Goal: Information Seeking & Learning: Find specific page/section

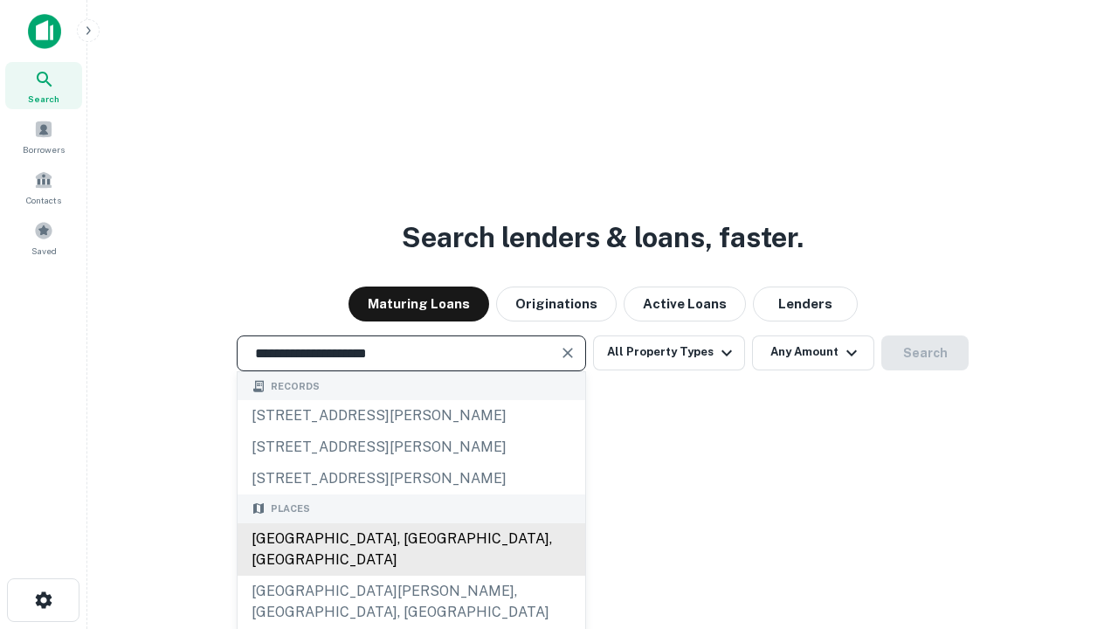
click at [411, 576] on div "[GEOGRAPHIC_DATA], [GEOGRAPHIC_DATA], [GEOGRAPHIC_DATA]" at bounding box center [412, 549] width 348 height 52
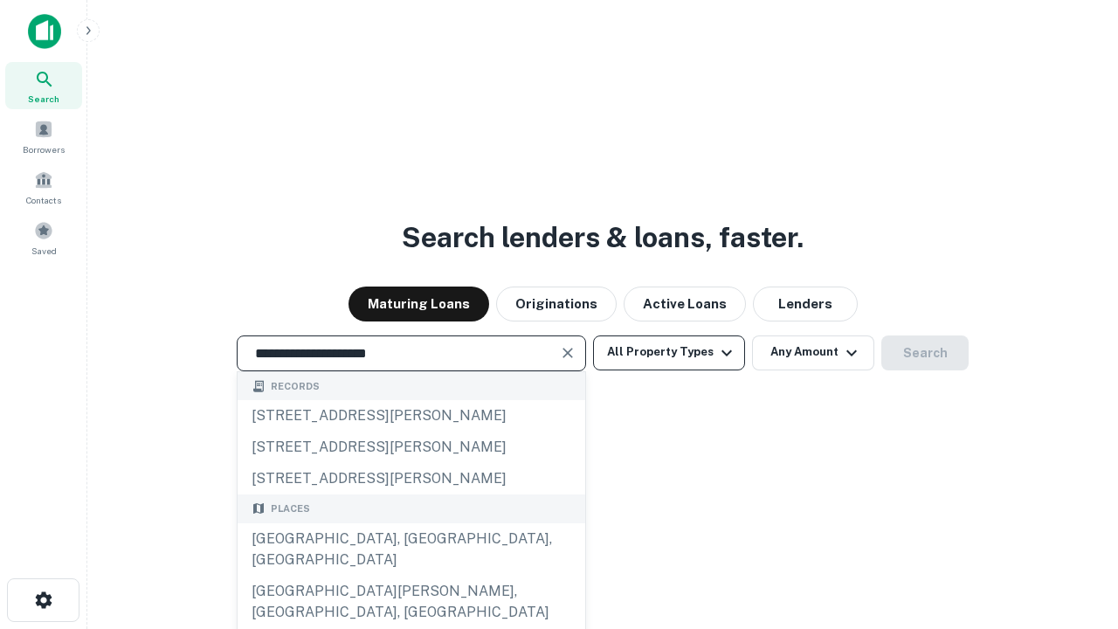
type input "**********"
click at [669, 352] on button "All Property Types" at bounding box center [669, 353] width 152 height 35
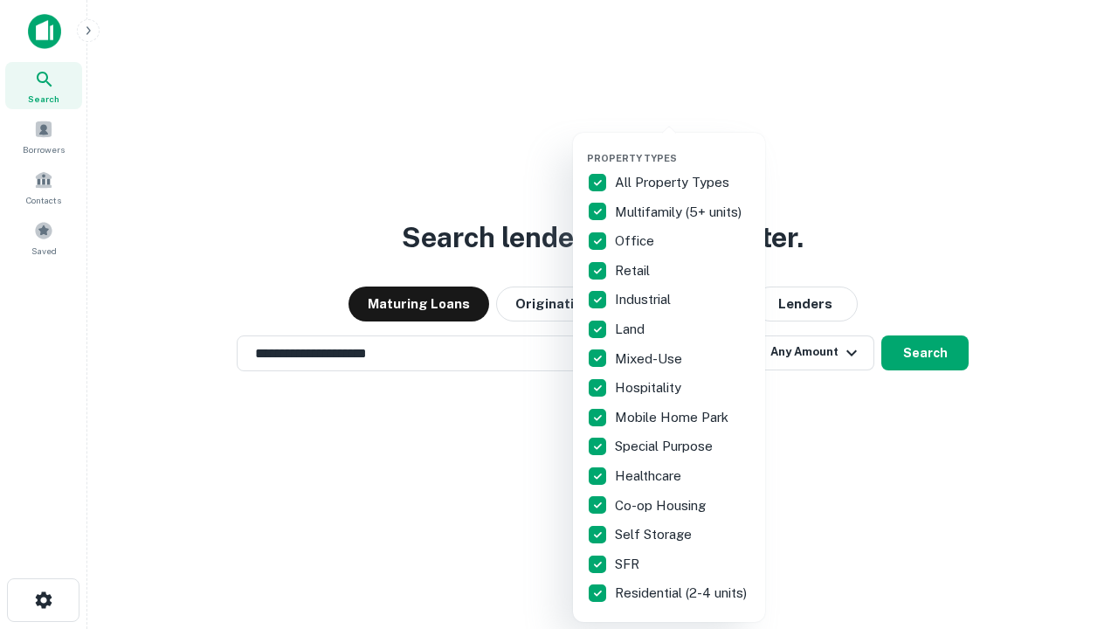
click at [683, 147] on button "button" at bounding box center [683, 147] width 192 height 1
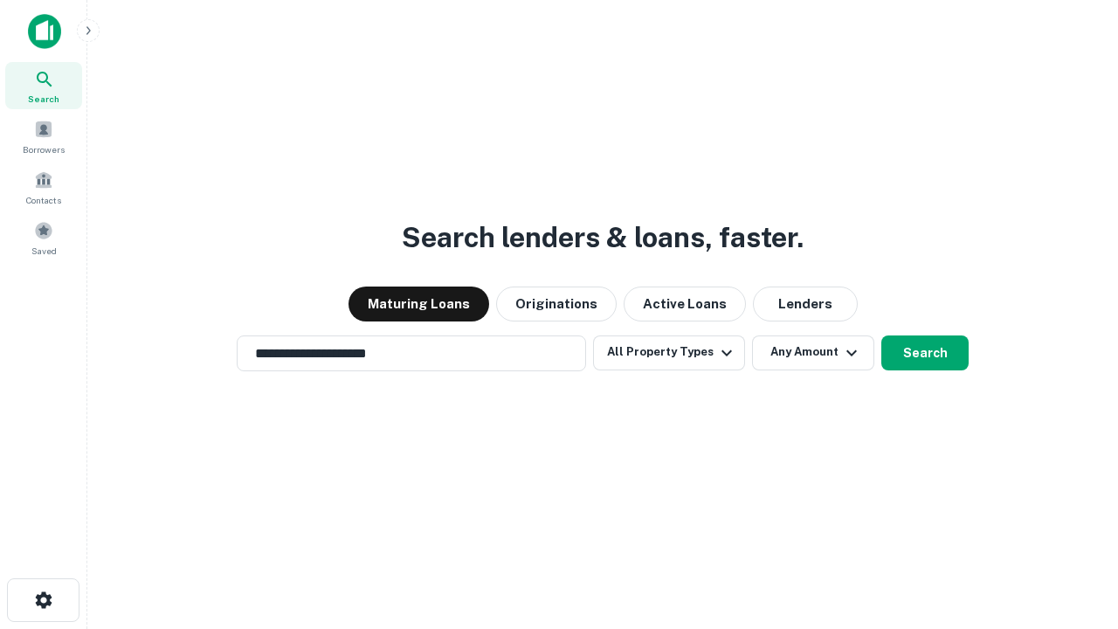
scroll to position [27, 0]
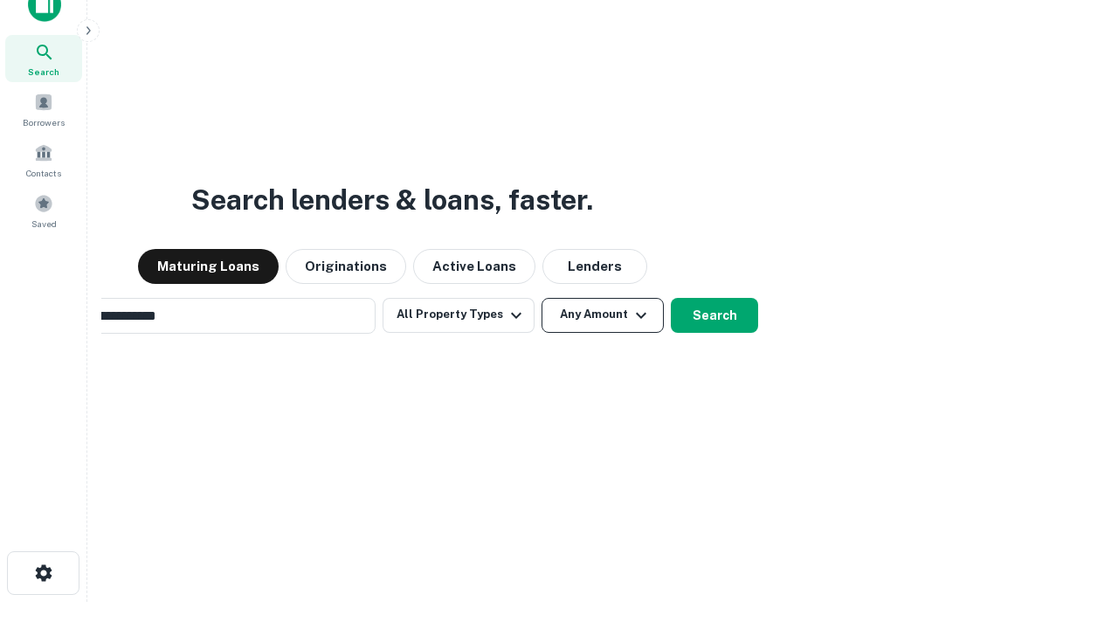
click at [542, 298] on button "Any Amount" at bounding box center [603, 315] width 122 height 35
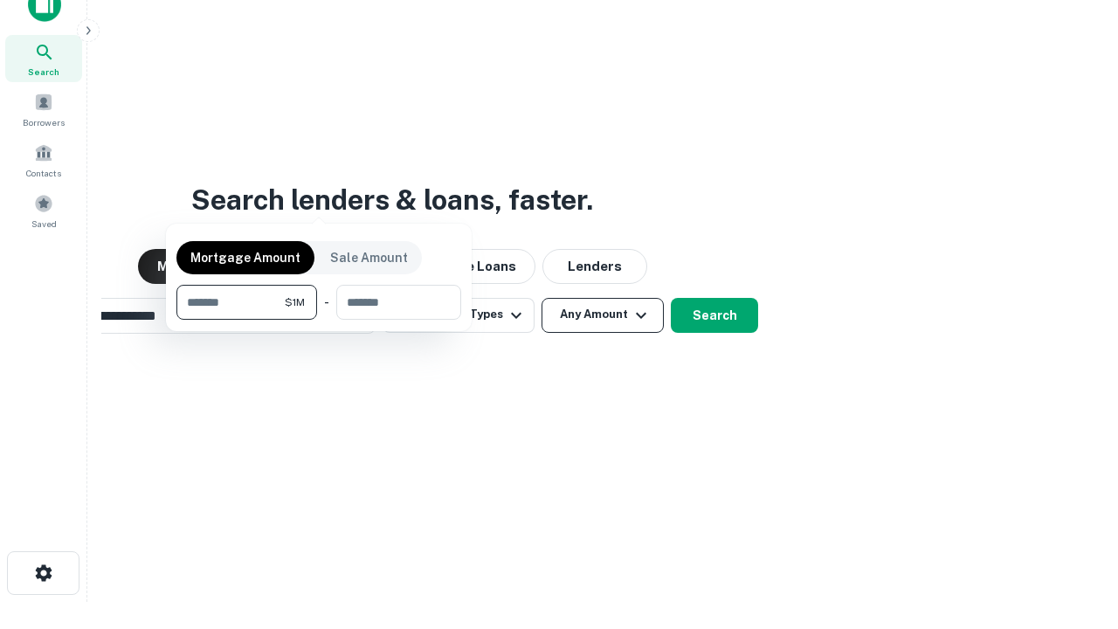
scroll to position [28, 0]
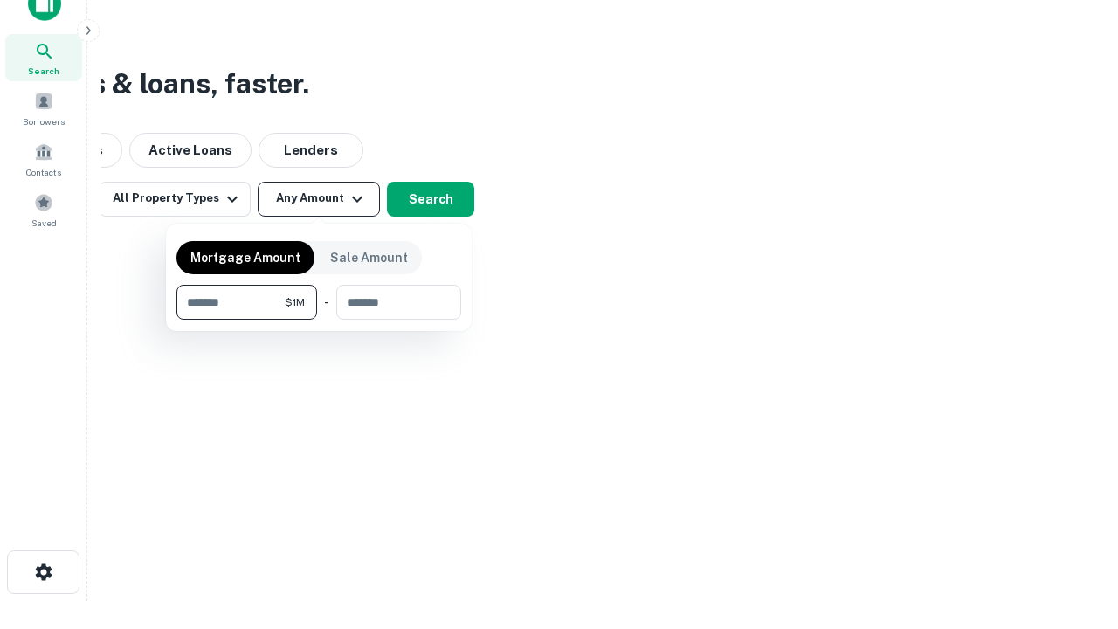
type input "*******"
click at [319, 320] on button "button" at bounding box center [318, 320] width 285 height 1
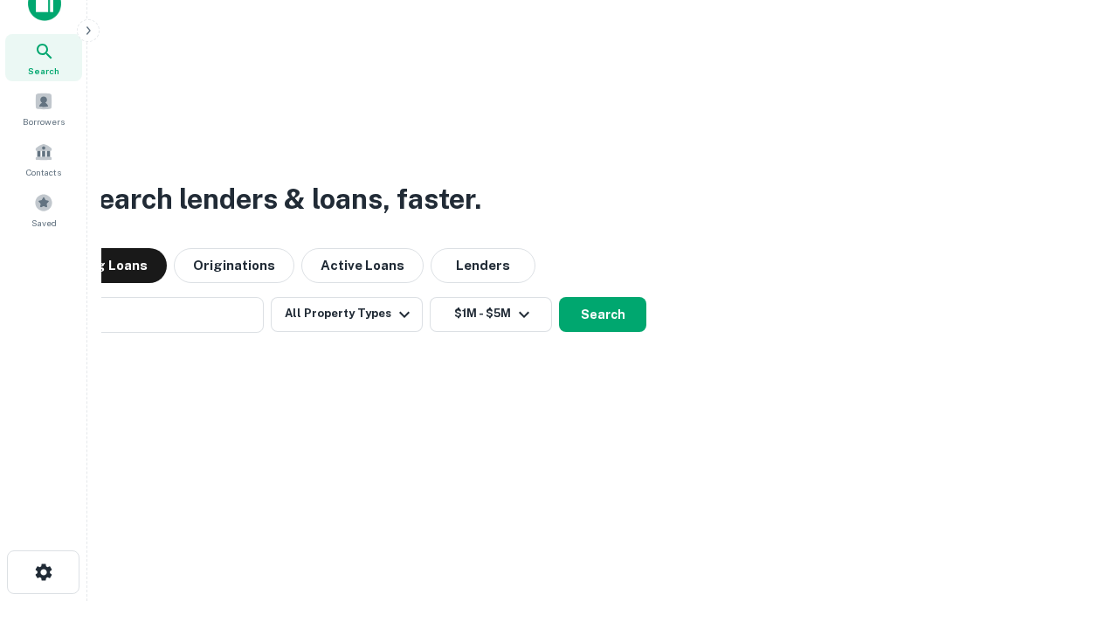
scroll to position [27, 0]
click at [559, 298] on button "Search" at bounding box center [602, 315] width 87 height 35
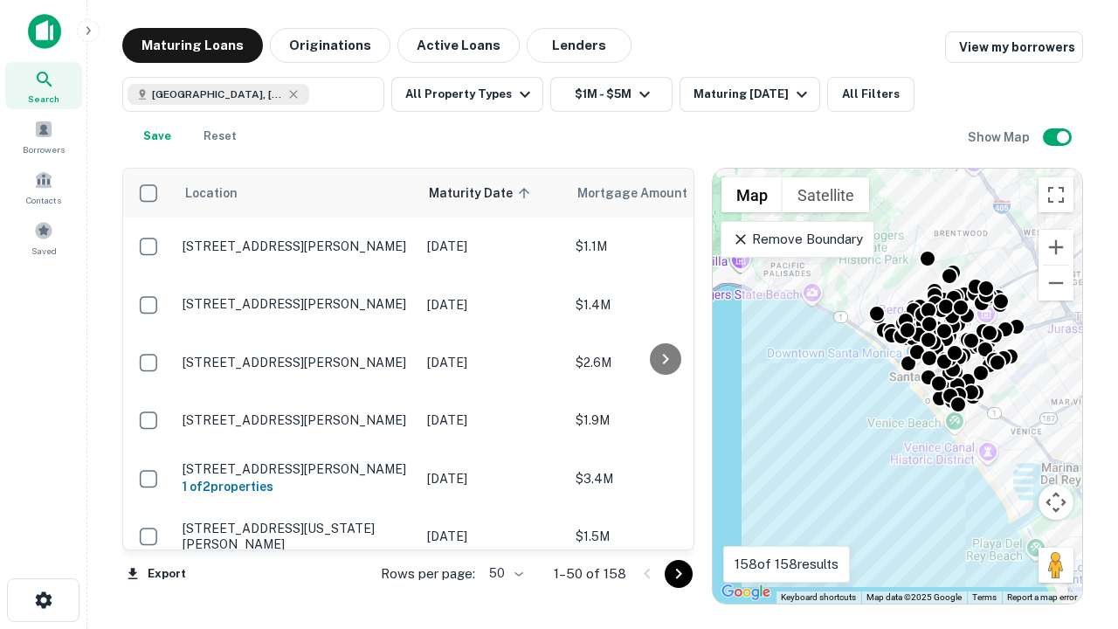
click at [503, 573] on body "Search Borrowers Contacts Saved Maturing Loans Originations Active Loans Lender…" at bounding box center [559, 314] width 1118 height 629
click at [504, 529] on li "25" at bounding box center [504, 529] width 51 height 31
